Goal: Task Accomplishment & Management: Complete application form

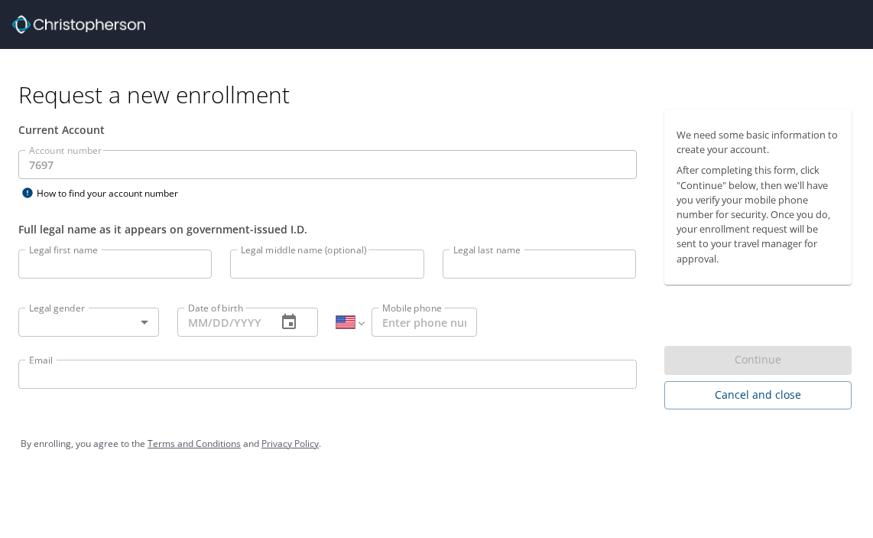
select select "US"
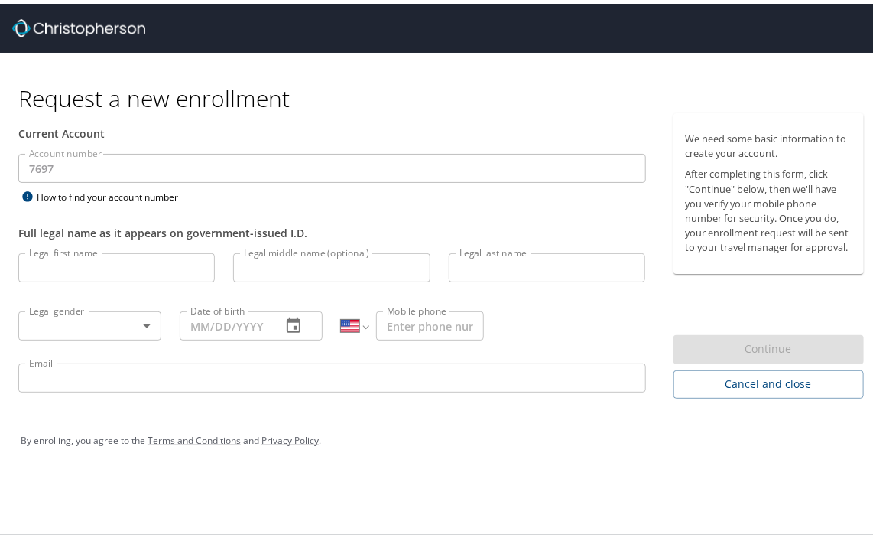
click at [106, 278] on input "Legal first name" at bounding box center [116, 263] width 197 height 29
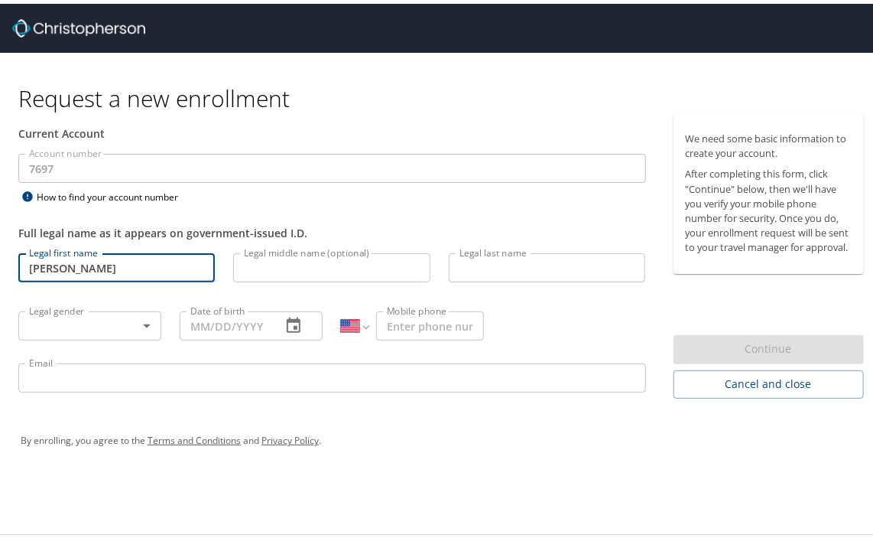
type input "[PERSON_NAME]"
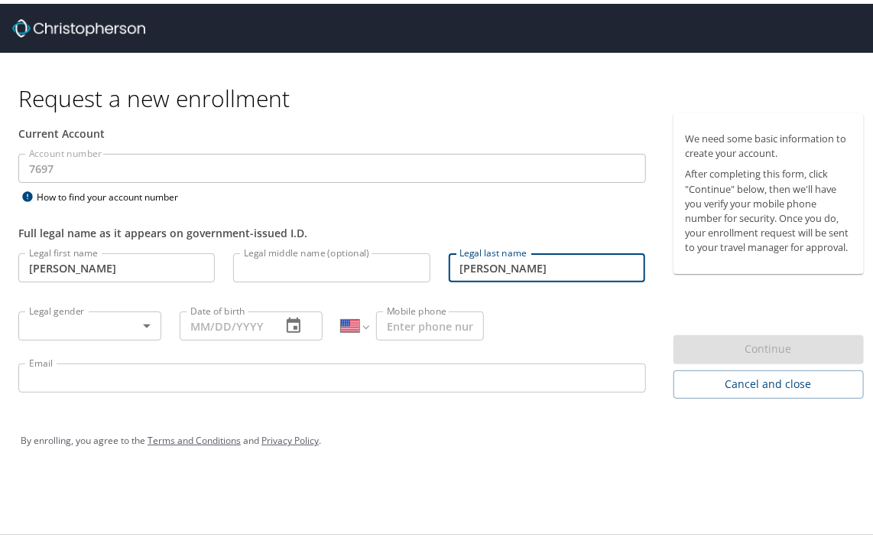
type input "[PERSON_NAME]"
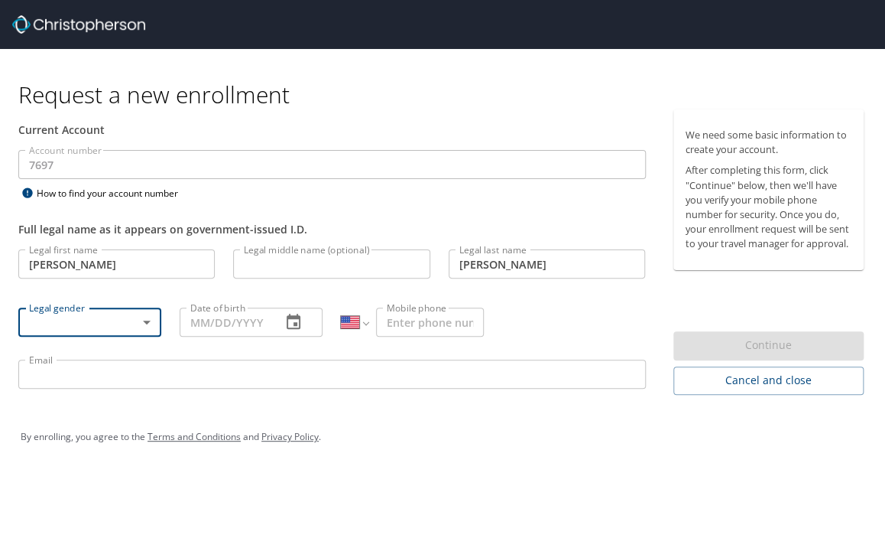
click at [132, 333] on body "Request a new enrollment Current Account Account number 7697 Account number How…" at bounding box center [442, 269] width 885 height 538
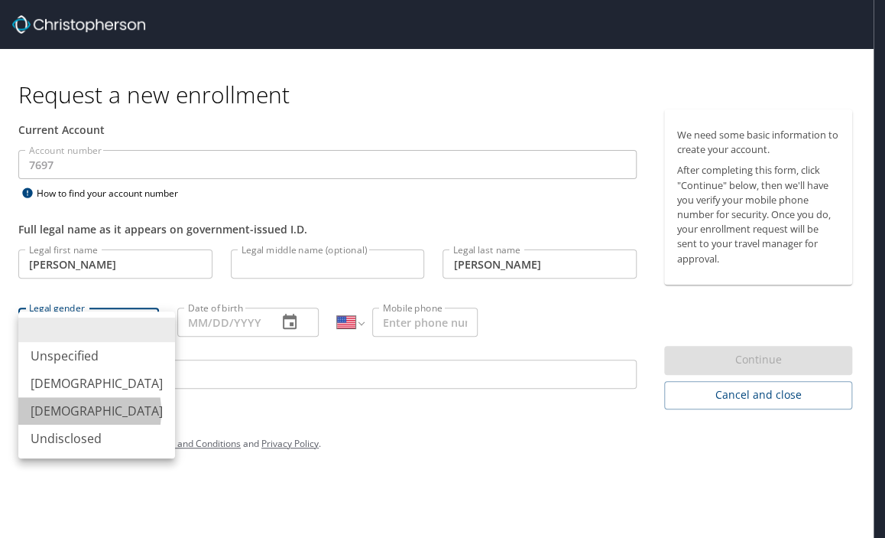
click at [61, 424] on li "[DEMOGRAPHIC_DATA]" at bounding box center [96, 411] width 157 height 28
type input "[DEMOGRAPHIC_DATA]"
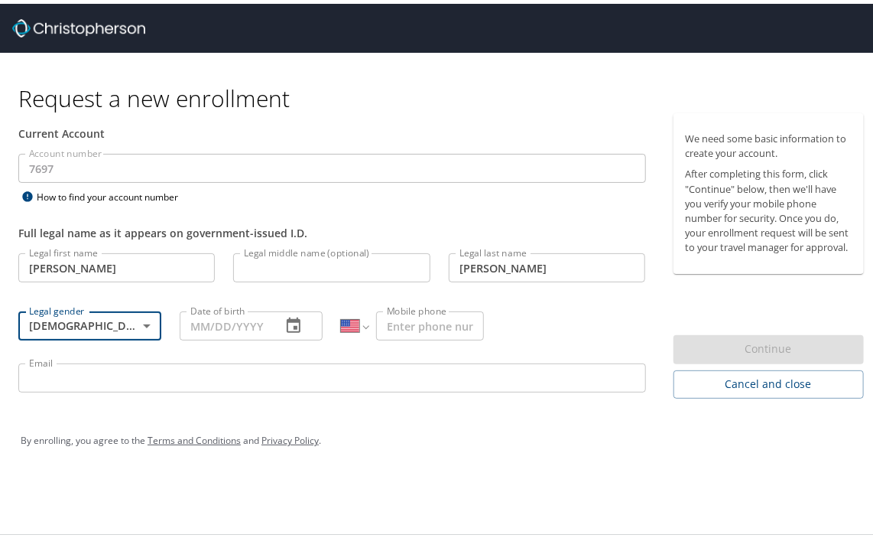
click at [235, 336] on input "Date of birth" at bounding box center [224, 321] width 89 height 29
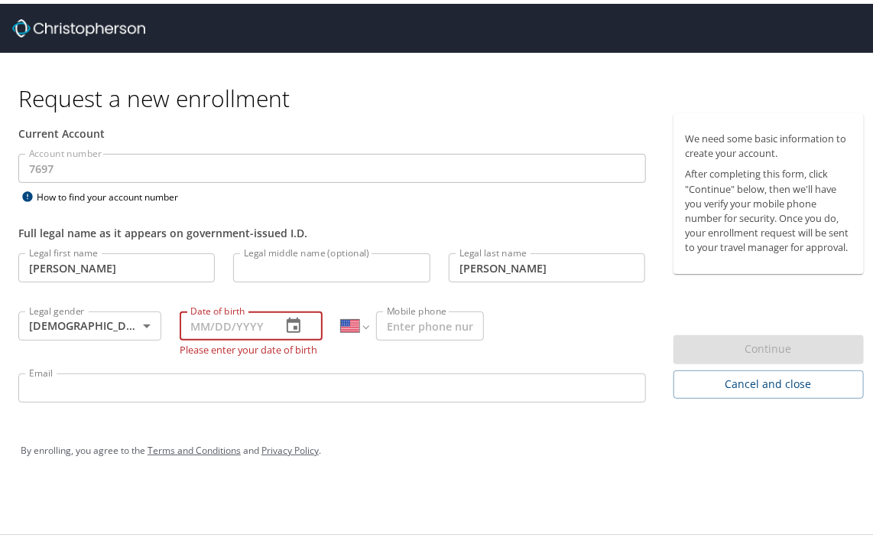
click at [424, 320] on input "Mobile phone" at bounding box center [430, 321] width 108 height 29
paste input "[PHONE_NUMBER]"
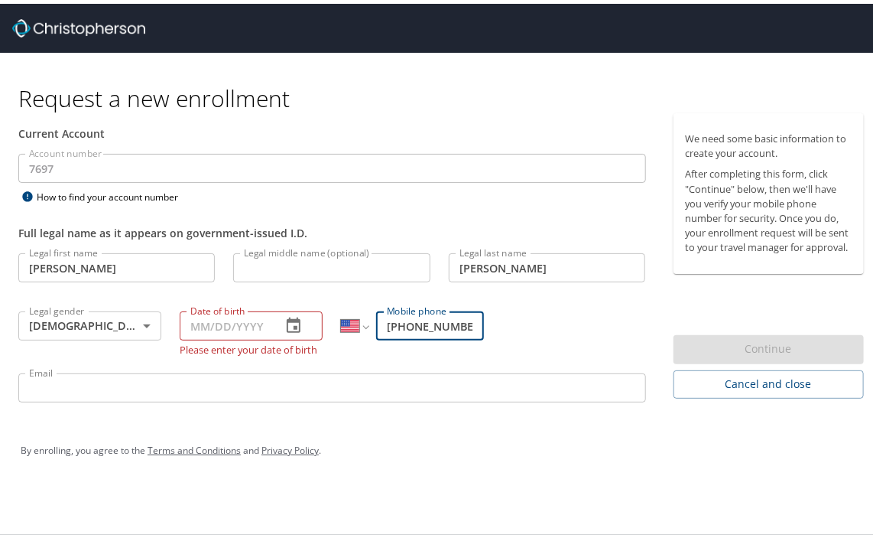
scroll to position [0, 18]
type input "[PHONE_NUMBER]"
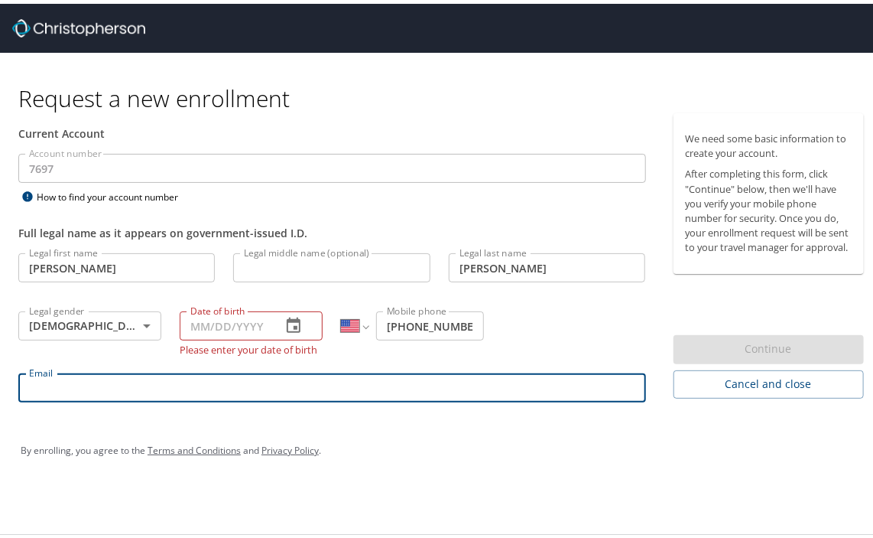
click at [232, 384] on input "Email" at bounding box center [332, 383] width 628 height 29
paste input "[EMAIL_ADDRESS][DOMAIN_NAME]"
type input "[EMAIL_ADDRESS][DOMAIN_NAME]"
click at [220, 320] on input "Date of birth" at bounding box center [224, 321] width 89 height 29
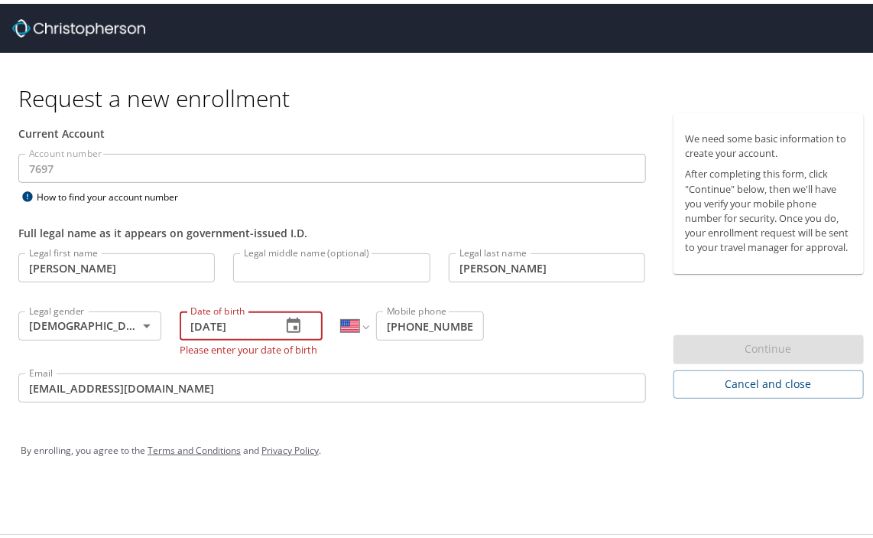
type input "[DATE]"
click at [272, 411] on div "Current Account Account number 7697 Account number How to find your account num…" at bounding box center [332, 260] width 665 height 303
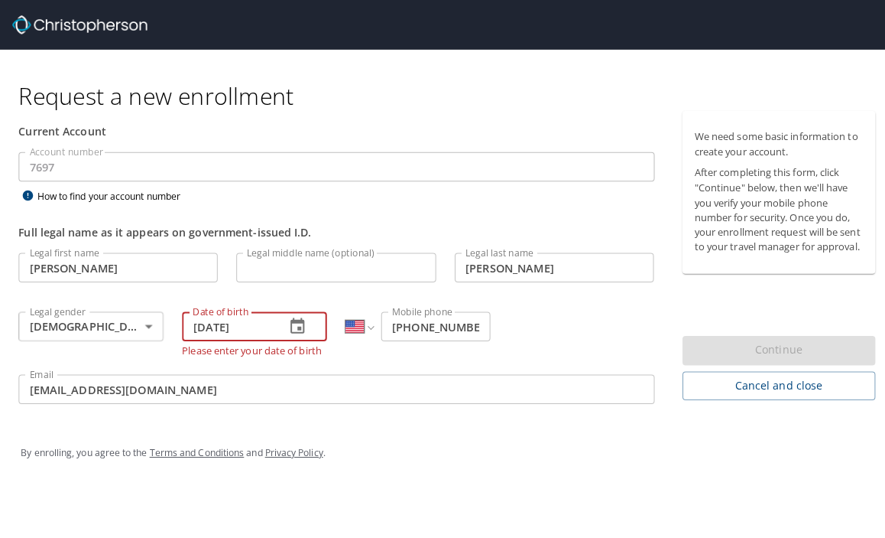
scroll to position [0, 0]
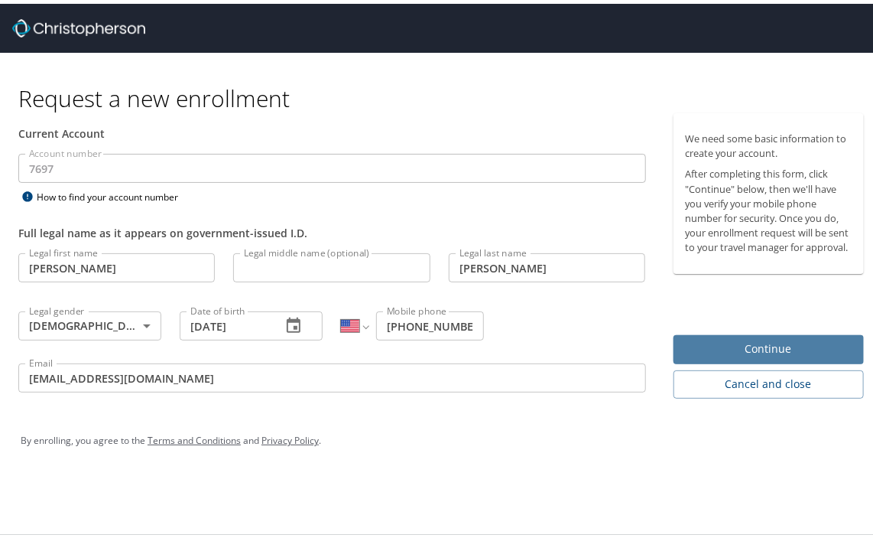
click at [769, 355] on span "Continue" at bounding box center [769, 345] width 167 height 19
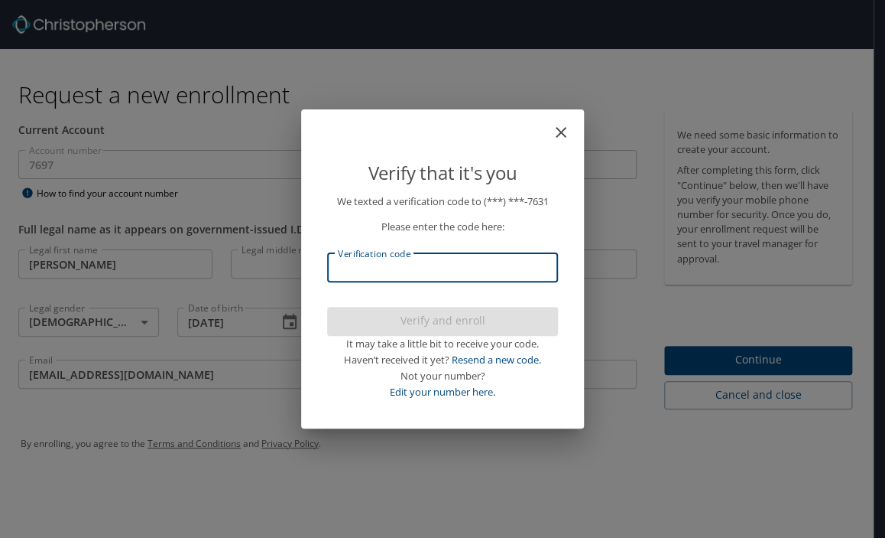
click at [473, 262] on input "Verification code" at bounding box center [442, 267] width 231 height 29
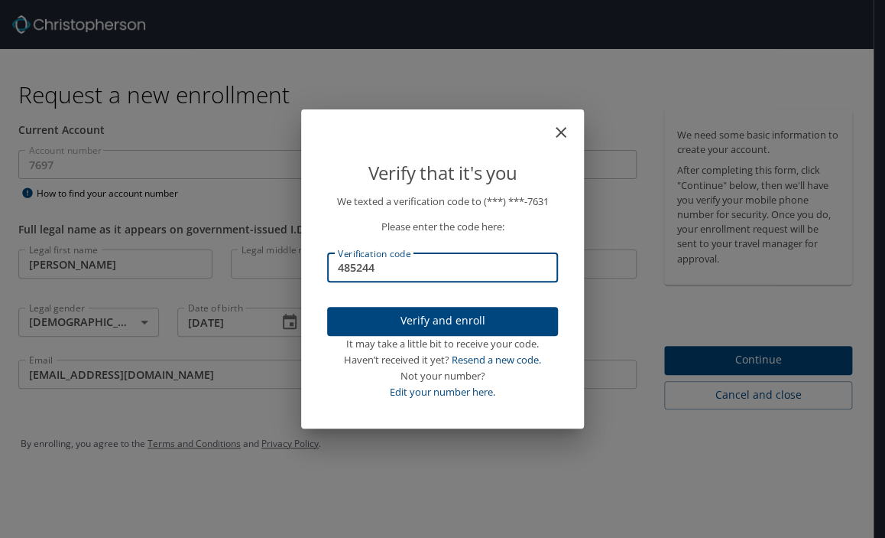
type input "485244"
click at [457, 322] on span "Verify and enroll" at bounding box center [443, 320] width 206 height 19
